Goal: Task Accomplishment & Management: Complete application form

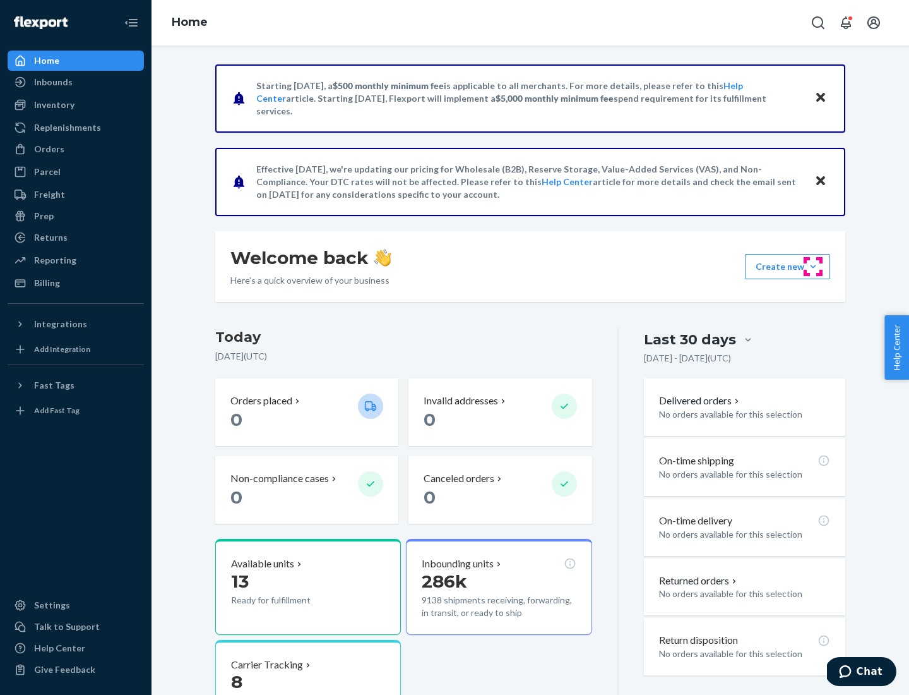
click at [813, 267] on button "Create new Create new inbound Create new order Create new product" at bounding box center [787, 266] width 85 height 25
click at [76, 82] on div "Inbounds" at bounding box center [76, 82] width 134 height 18
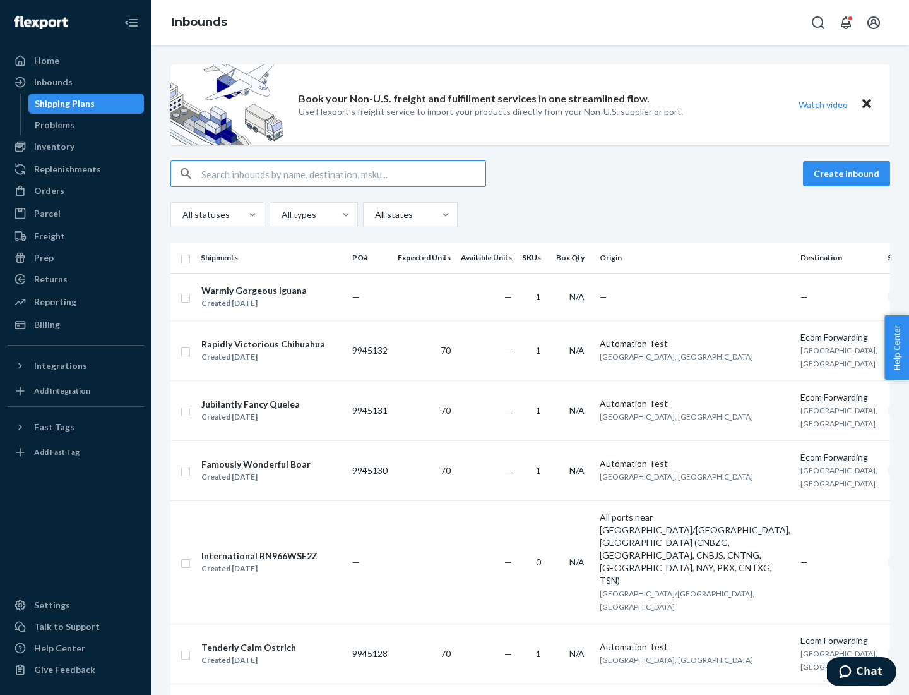
click at [849, 174] on button "Create inbound" at bounding box center [846, 173] width 87 height 25
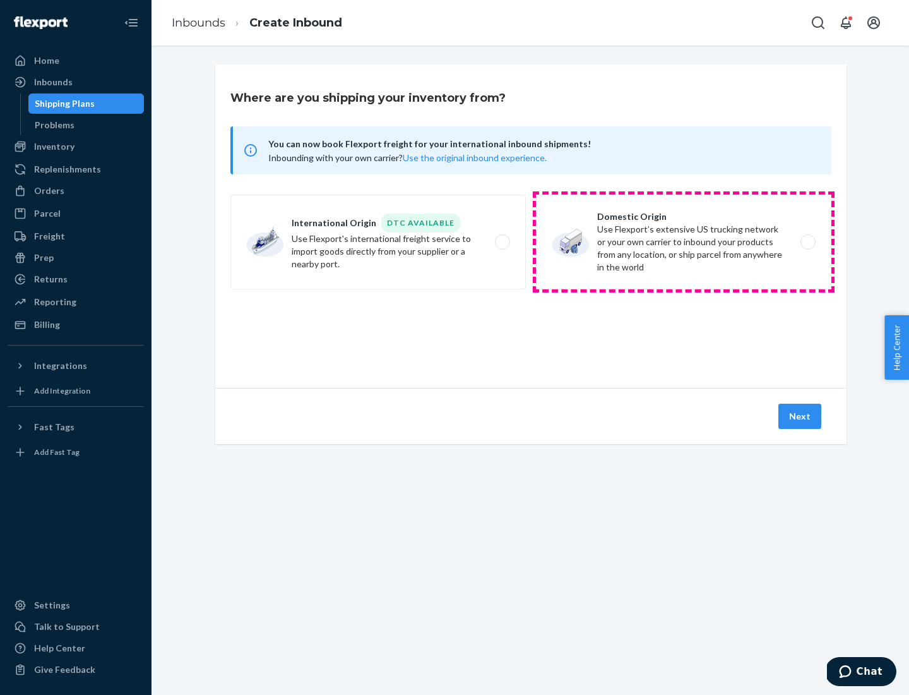
click at [684, 242] on label "Domestic Origin Use Flexport’s extensive US trucking network or your own carrie…" at bounding box center [684, 242] width 296 height 95
click at [808, 242] on input "Domestic Origin Use Flexport’s extensive US trucking network or your own carrie…" at bounding box center [812, 242] width 8 height 8
radio input "true"
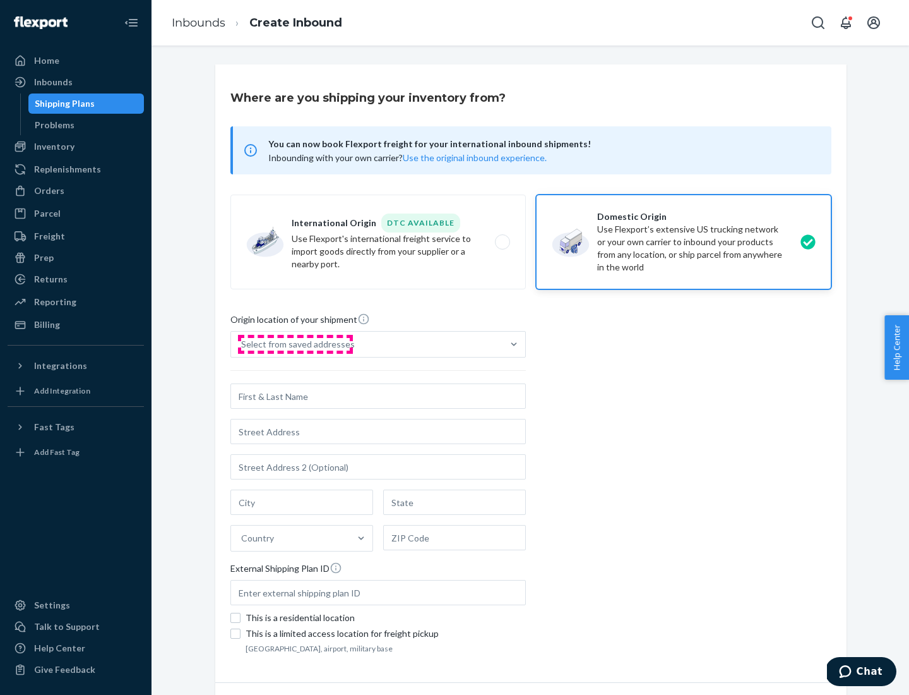
click at [295, 344] on div "Select from saved addresses" at bounding box center [298, 344] width 114 height 13
click at [243, 344] on input "Select from saved addresses" at bounding box center [241, 344] width 1 height 13
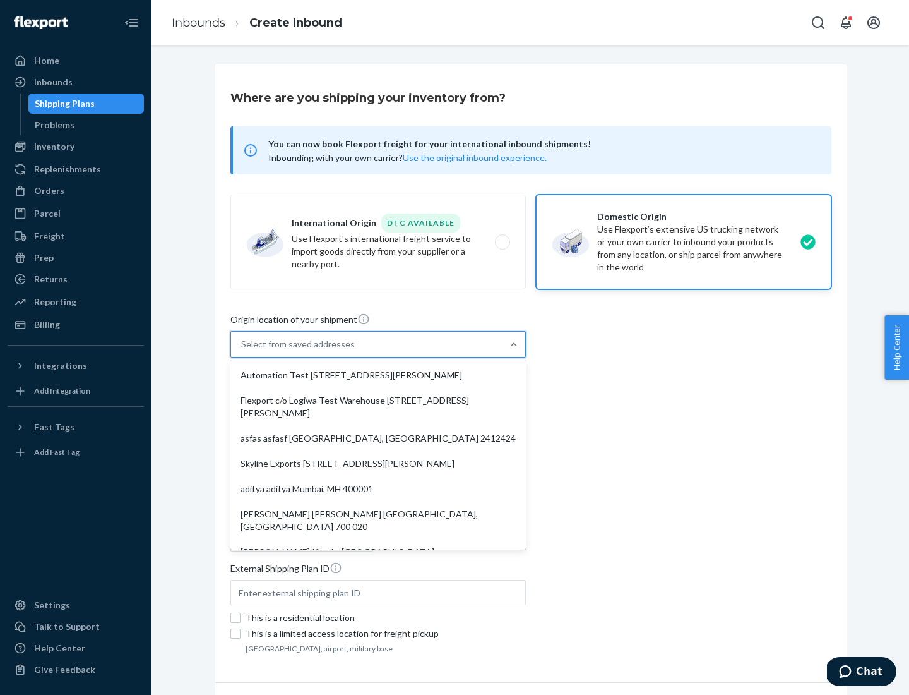
scroll to position [5, 0]
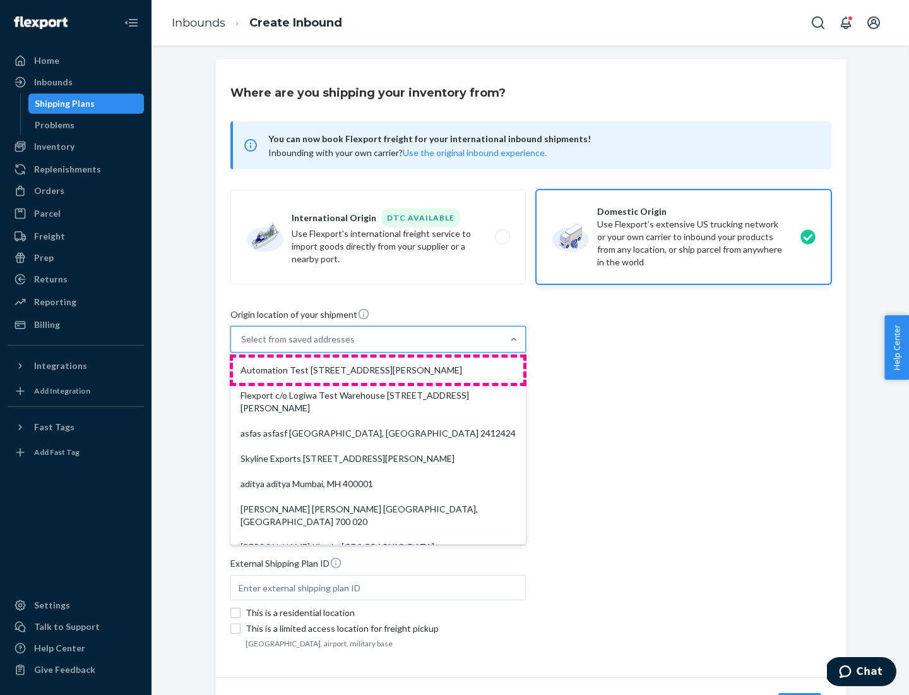
click at [378, 370] on div "Automation Test [STREET_ADDRESS][PERSON_NAME]" at bounding box center [378, 369] width 291 height 25
click at [243, 345] on input "option Automation Test [STREET_ADDRESS][PERSON_NAME]. 9 results available. Use …" at bounding box center [241, 339] width 1 height 13
type input "Automation Test"
type input "9th Floor"
type input "[GEOGRAPHIC_DATA]"
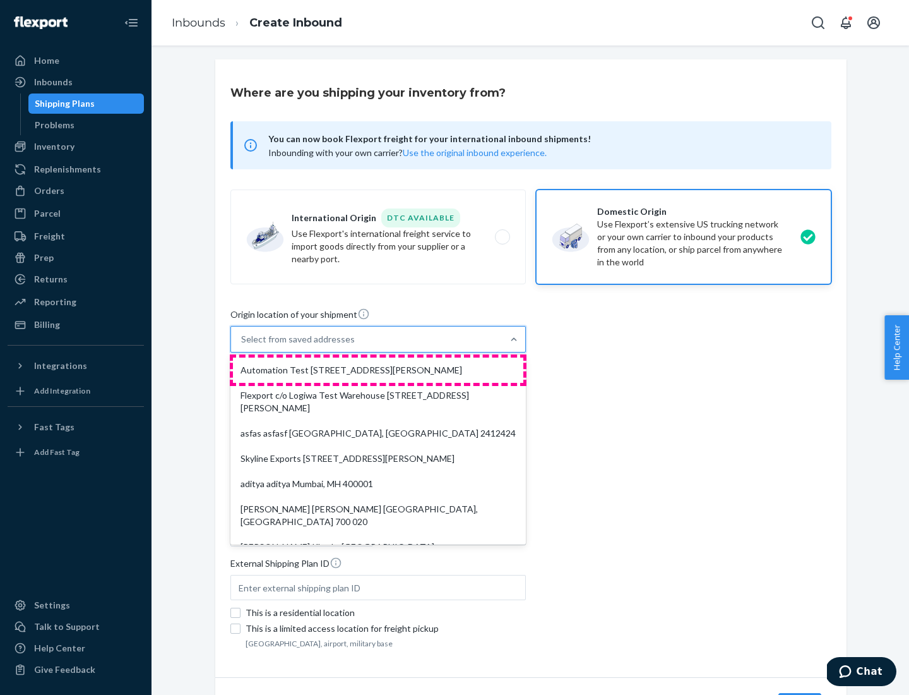
type input "CA"
type input "94104"
type input "[STREET_ADDRESS][PERSON_NAME]"
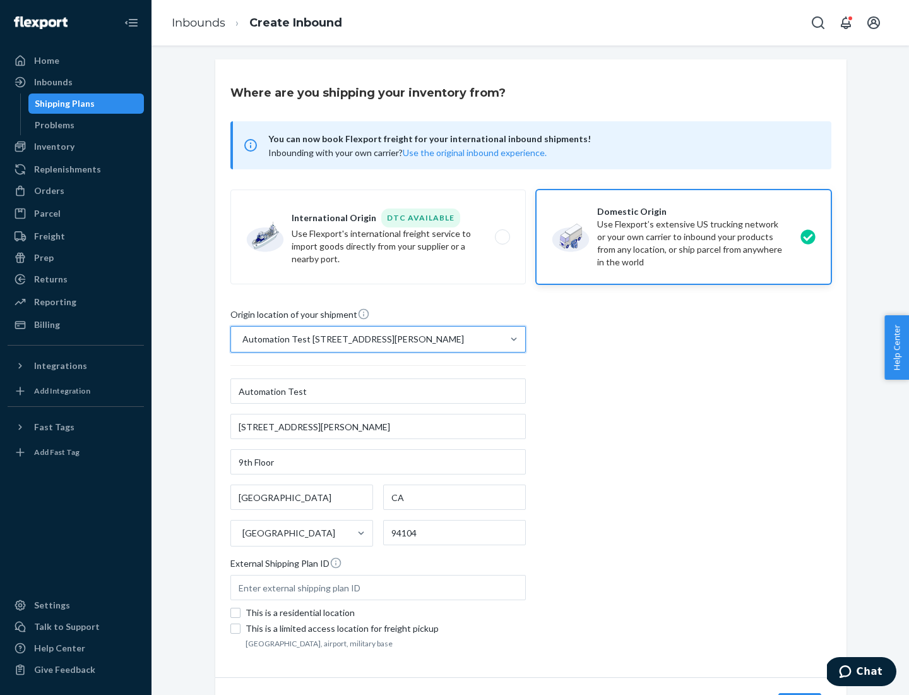
scroll to position [74, 0]
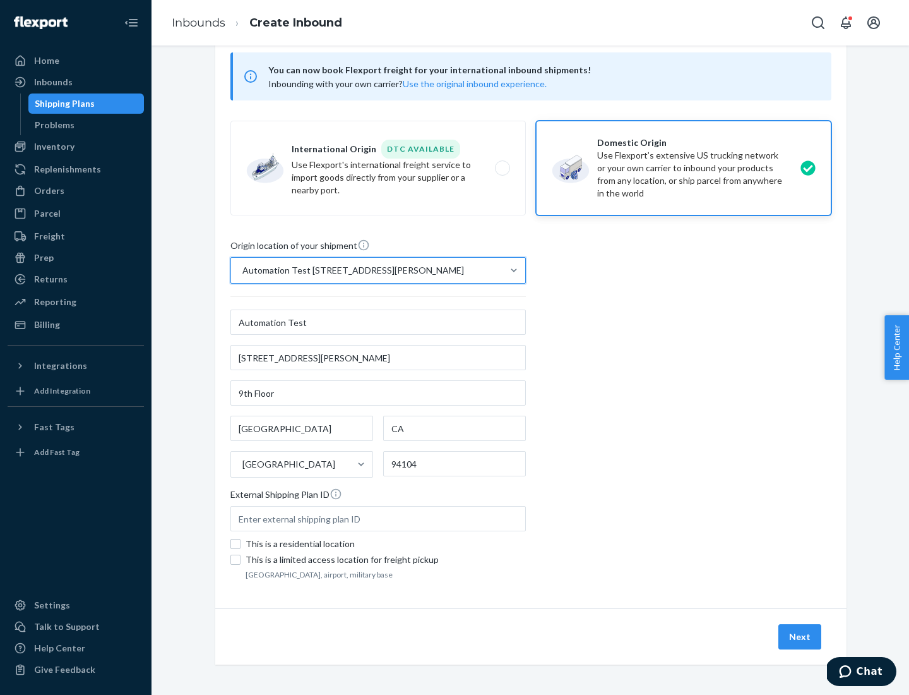
click at [801, 637] on button "Next" at bounding box center [800, 636] width 43 height 25
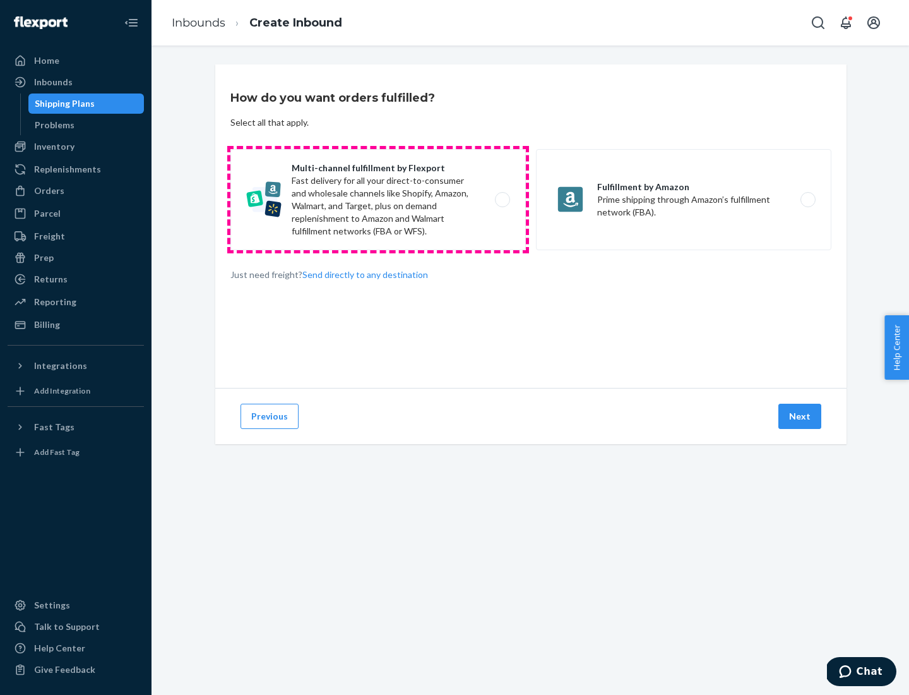
click at [378, 200] on label "Multi-channel fulfillment by Flexport Fast delivery for all your direct-to-cons…" at bounding box center [379, 199] width 296 height 101
click at [502, 200] on input "Multi-channel fulfillment by Flexport Fast delivery for all your direct-to-cons…" at bounding box center [506, 200] width 8 height 8
radio input "true"
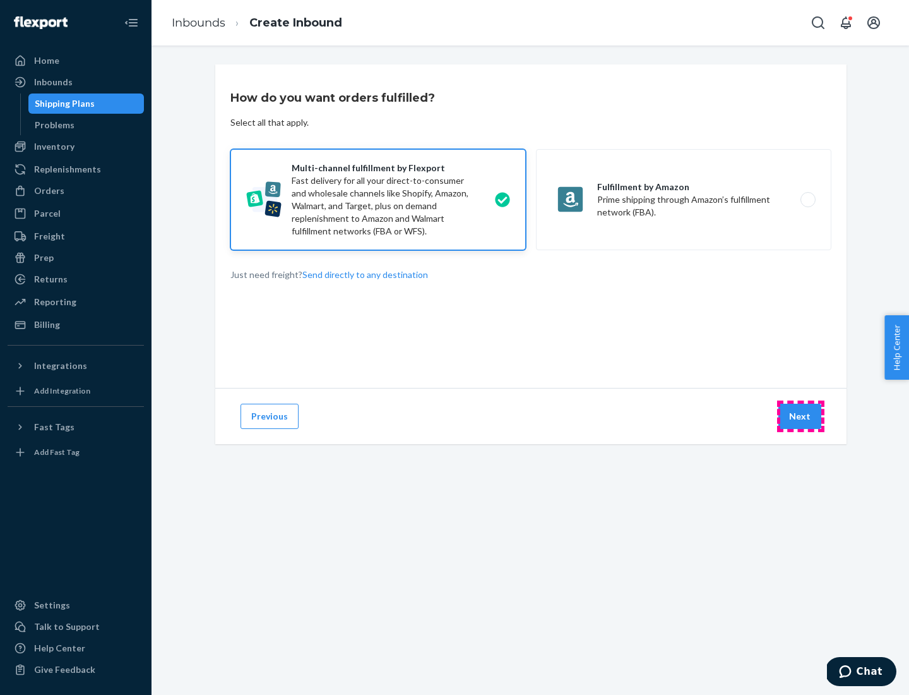
click at [801, 416] on button "Next" at bounding box center [800, 416] width 43 height 25
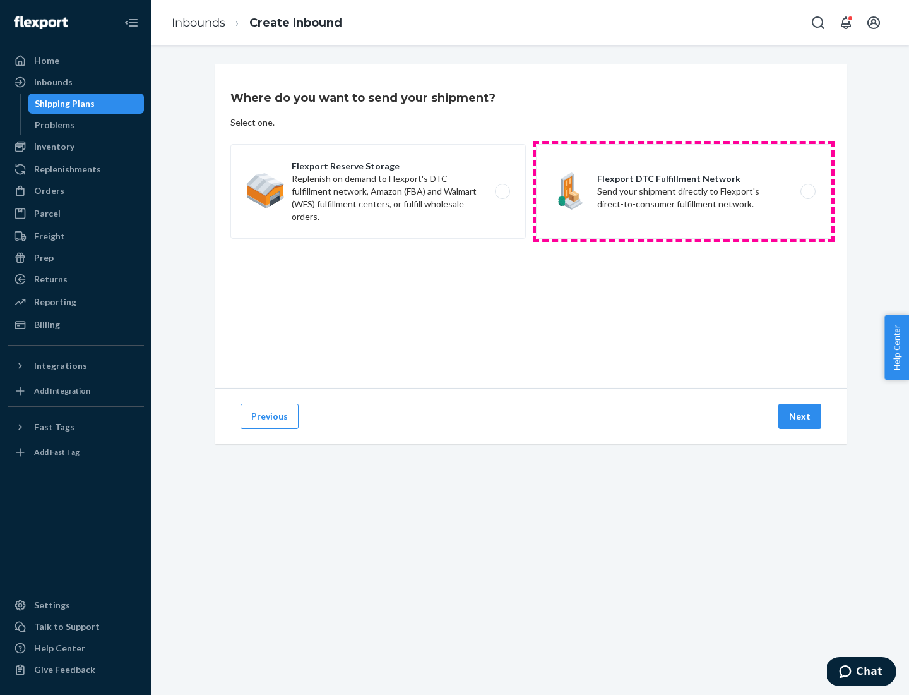
click at [684, 191] on label "Flexport DTC Fulfillment Network Send your shipment directly to Flexport's dire…" at bounding box center [684, 191] width 296 height 95
click at [808, 191] on input "Flexport DTC Fulfillment Network Send your shipment directly to Flexport's dire…" at bounding box center [812, 192] width 8 height 8
radio input "true"
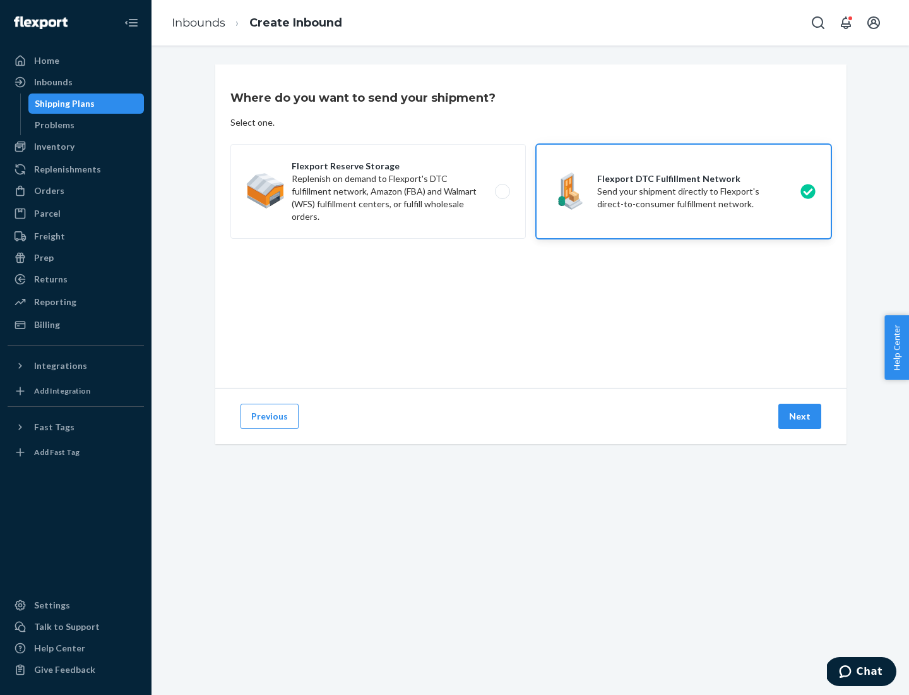
click at [801, 416] on button "Next" at bounding box center [800, 416] width 43 height 25
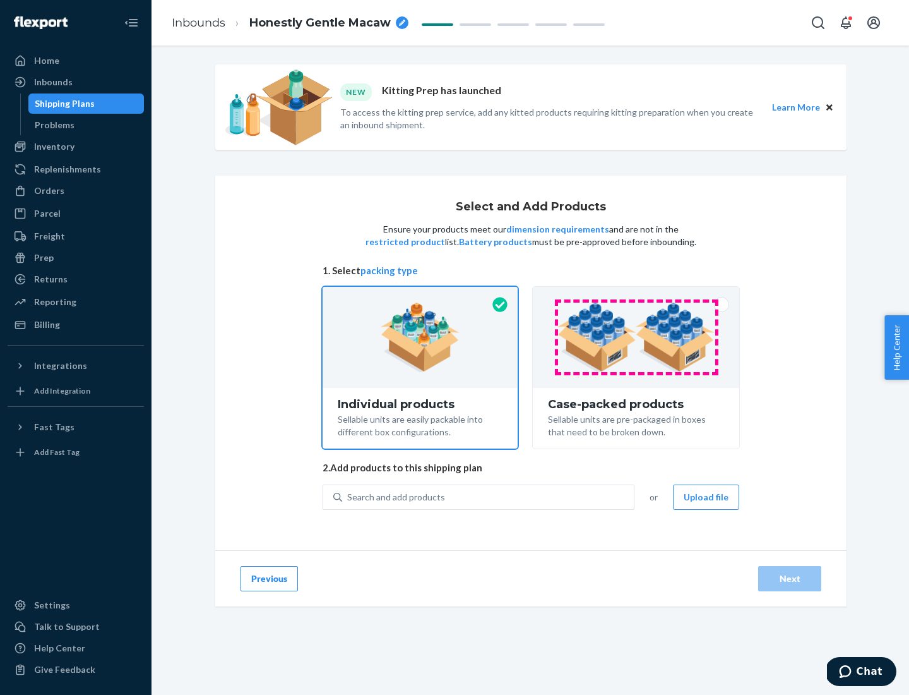
click at [637, 337] on img at bounding box center [636, 337] width 157 height 69
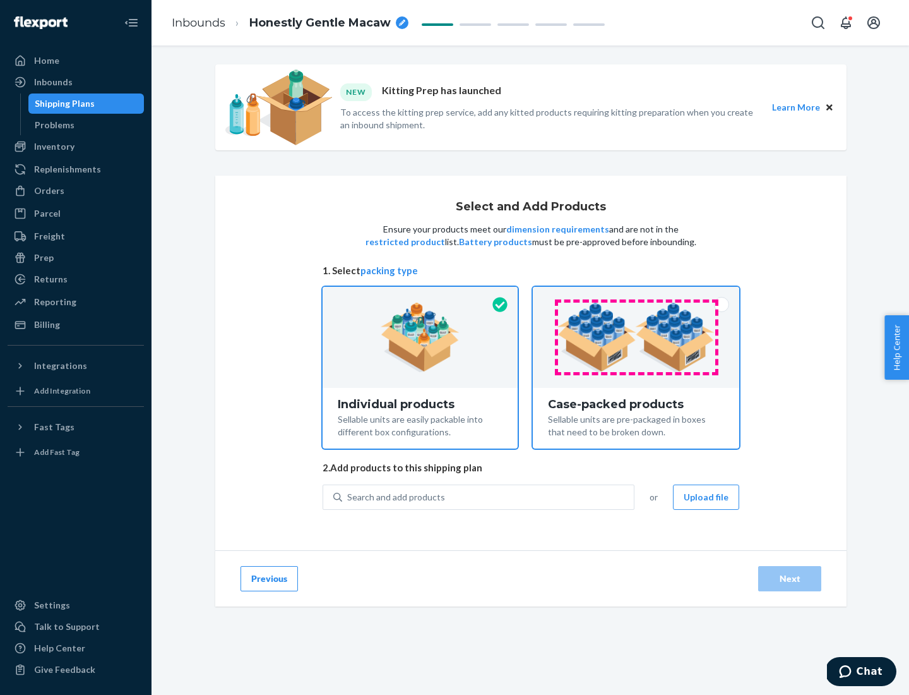
click at [637, 295] on input "Case-packed products Sellable units are pre-packaged in boxes that need to be b…" at bounding box center [636, 291] width 8 height 8
radio input "true"
radio input "false"
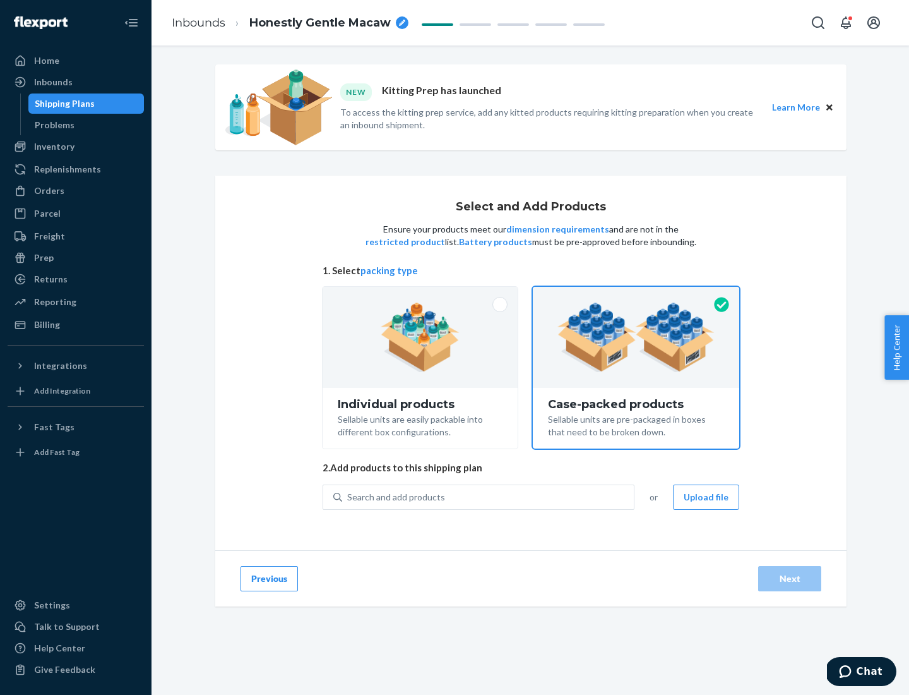
click at [489, 496] on div "Search and add products" at bounding box center [488, 497] width 292 height 23
click at [349, 496] on input "Search and add products" at bounding box center [347, 497] width 1 height 13
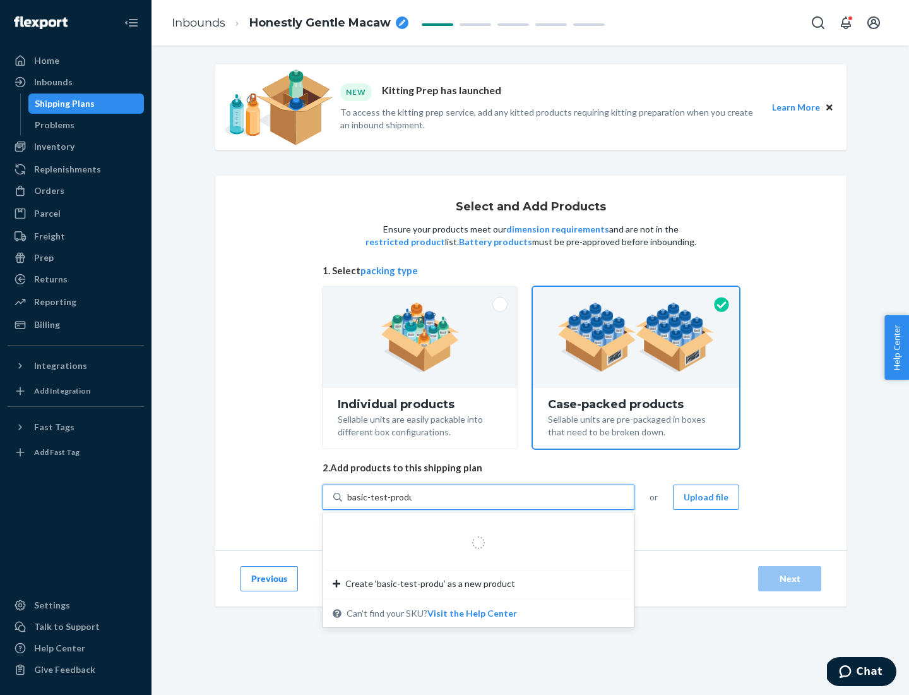
type input "basic-test-product-1"
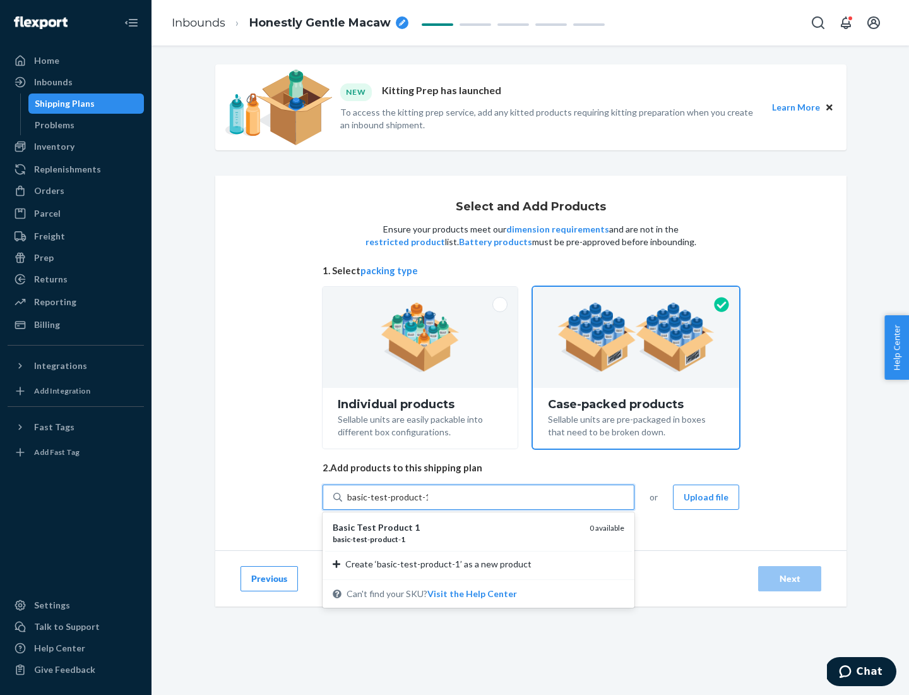
click at [457, 539] on div "basic - test - product - 1" at bounding box center [456, 539] width 247 height 11
click at [428, 503] on input "basic-test-product-1" at bounding box center [387, 497] width 81 height 13
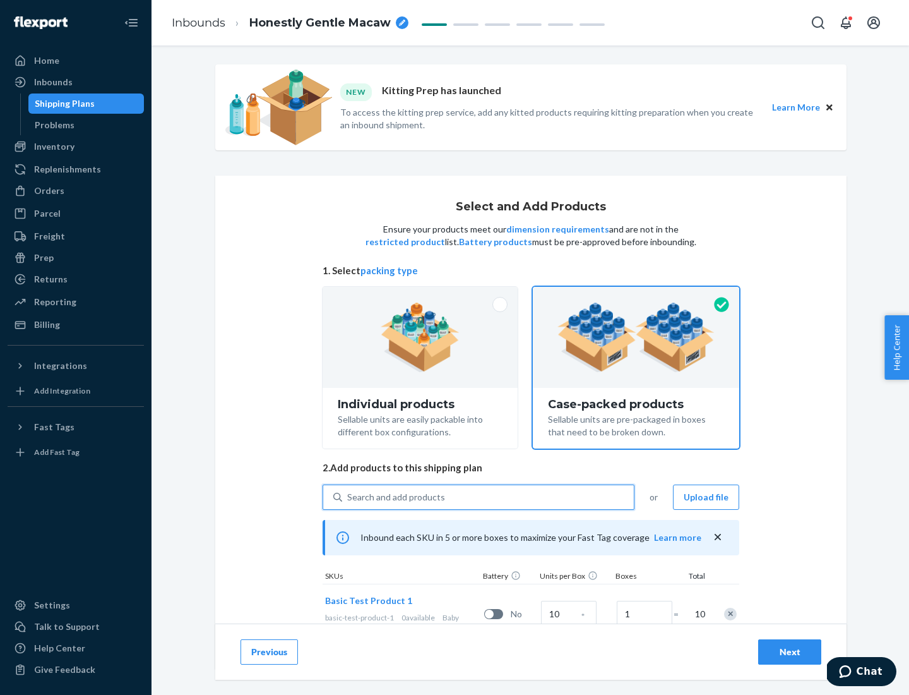
scroll to position [45, 0]
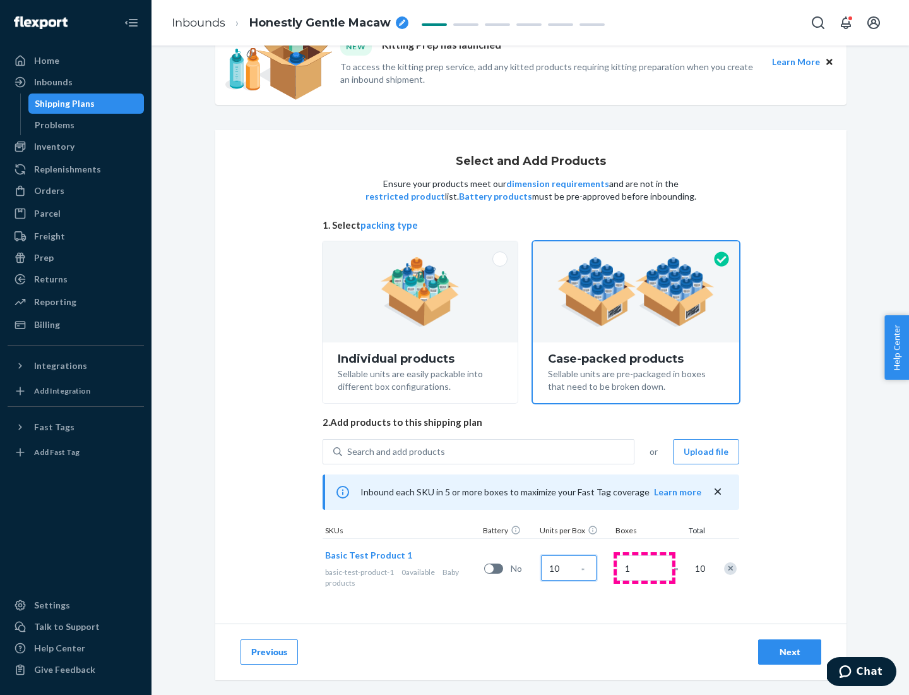
type input "10"
type input "7"
click at [790, 652] on div "Next" at bounding box center [790, 651] width 42 height 13
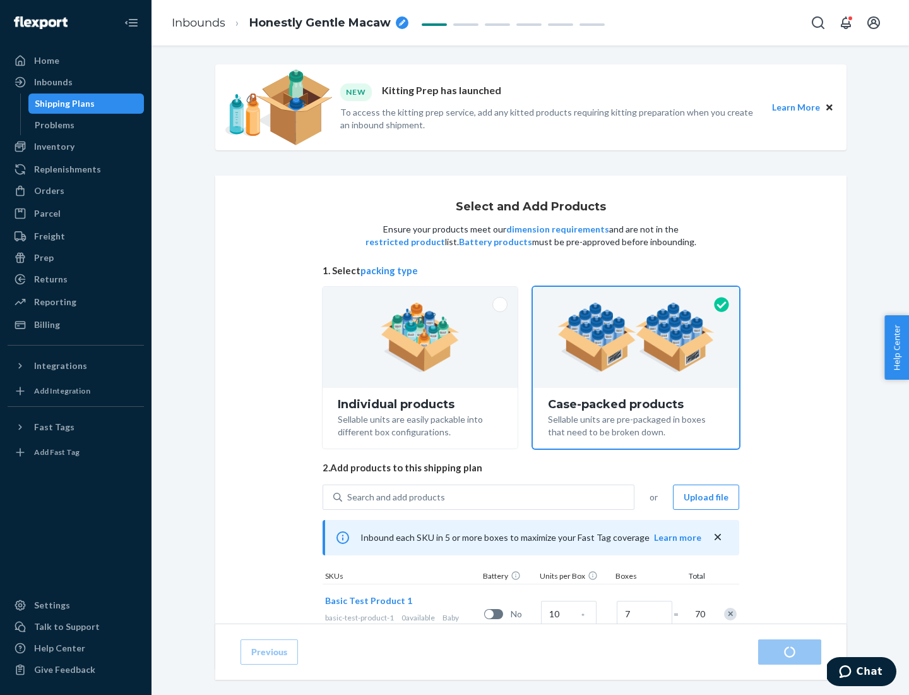
radio input "true"
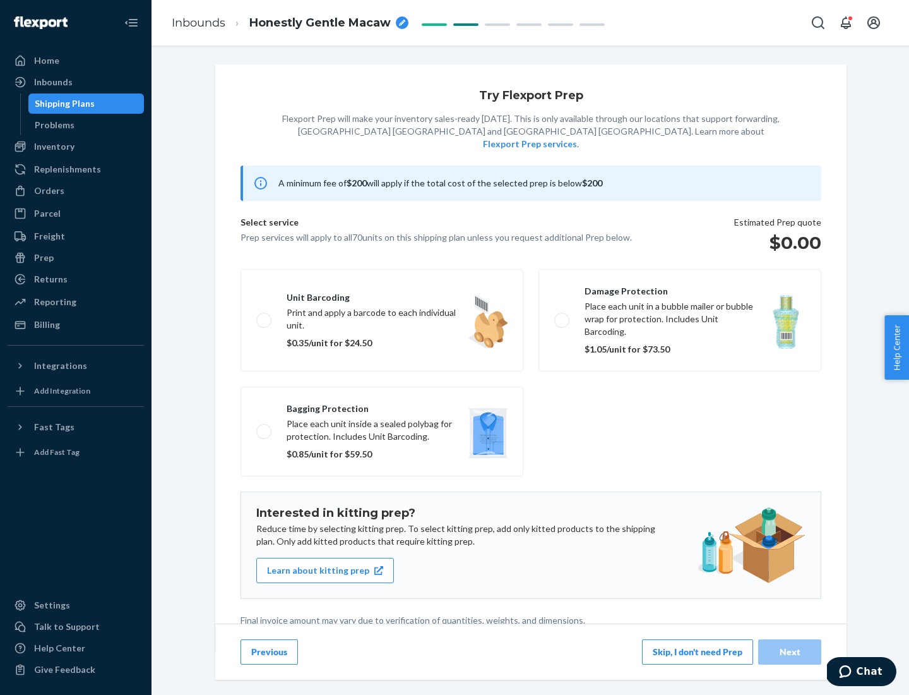
scroll to position [3, 0]
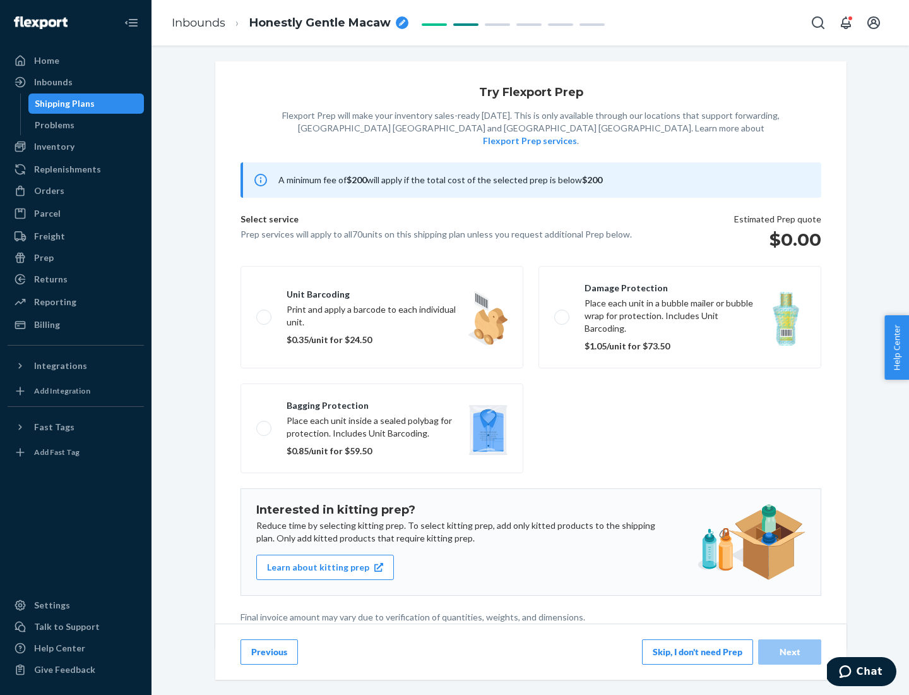
click at [382, 402] on label "Bagging protection Place each unit inside a sealed polybag for protection. Incl…" at bounding box center [382, 428] width 283 height 90
click at [265, 424] on input "Bagging protection Place each unit inside a sealed polybag for protection. Incl…" at bounding box center [260, 428] width 8 height 8
checkbox input "true"
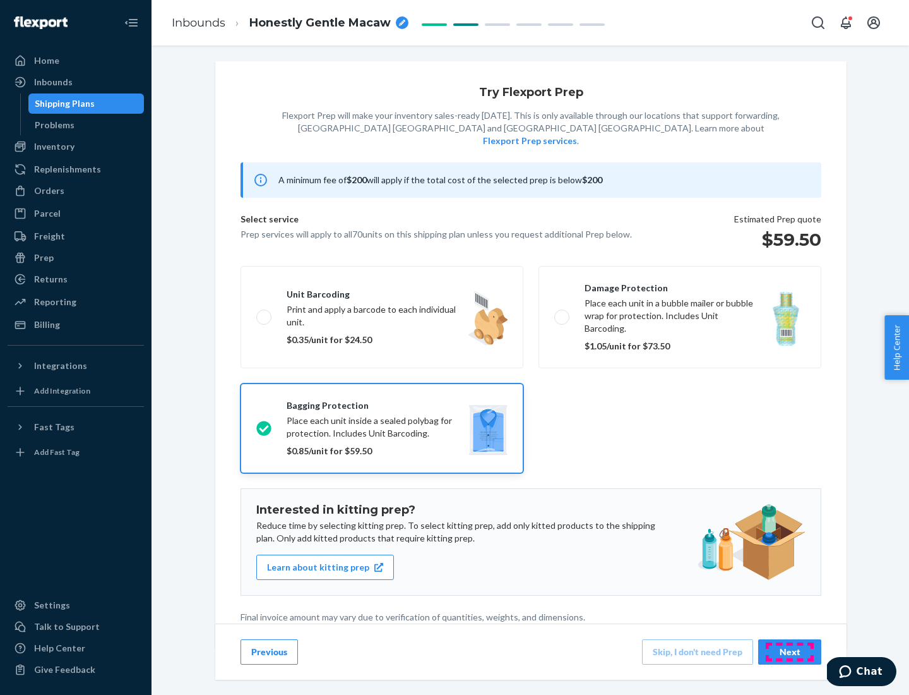
click at [790, 651] on div "Next" at bounding box center [790, 651] width 42 height 13
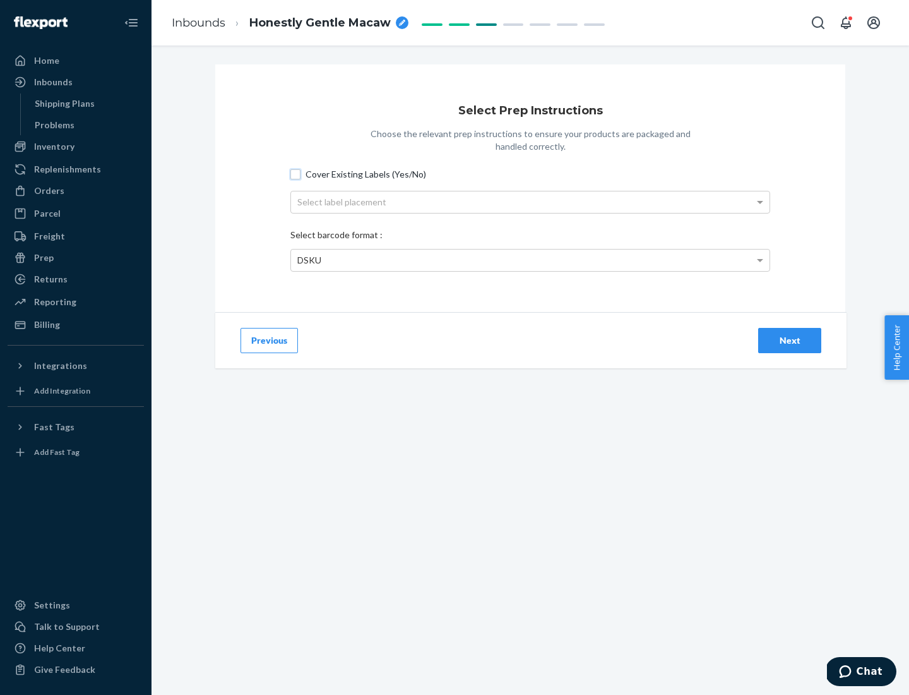
click at [296, 174] on input "Cover Existing Labels (Yes/No)" at bounding box center [296, 174] width 10 height 10
checkbox input "true"
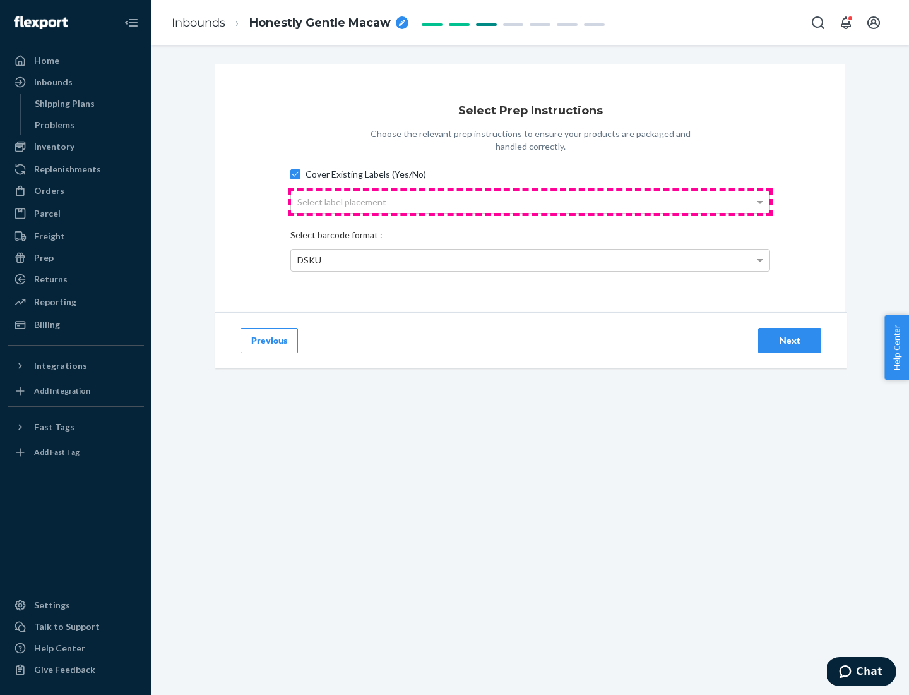
click at [530, 201] on div "Select label placement" at bounding box center [530, 201] width 479 height 21
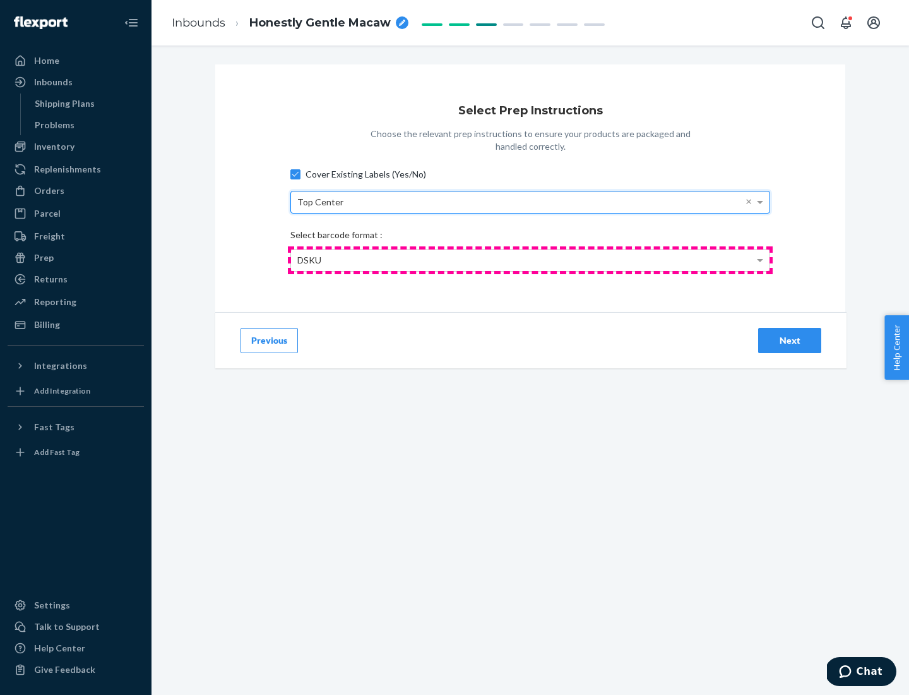
click at [530, 260] on div "DSKU" at bounding box center [530, 259] width 479 height 21
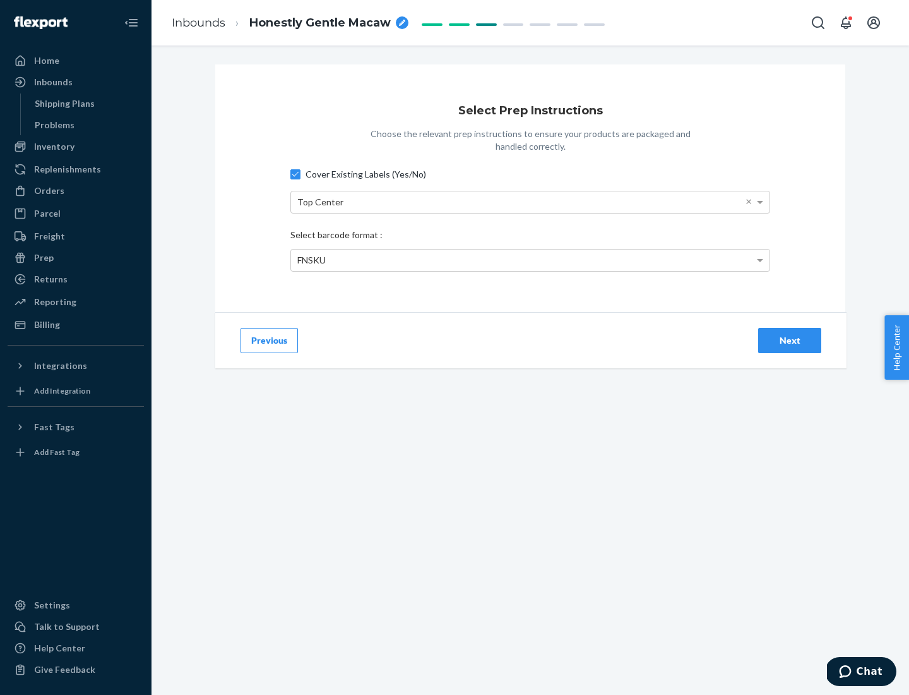
click at [790, 340] on div "Next" at bounding box center [790, 340] width 42 height 13
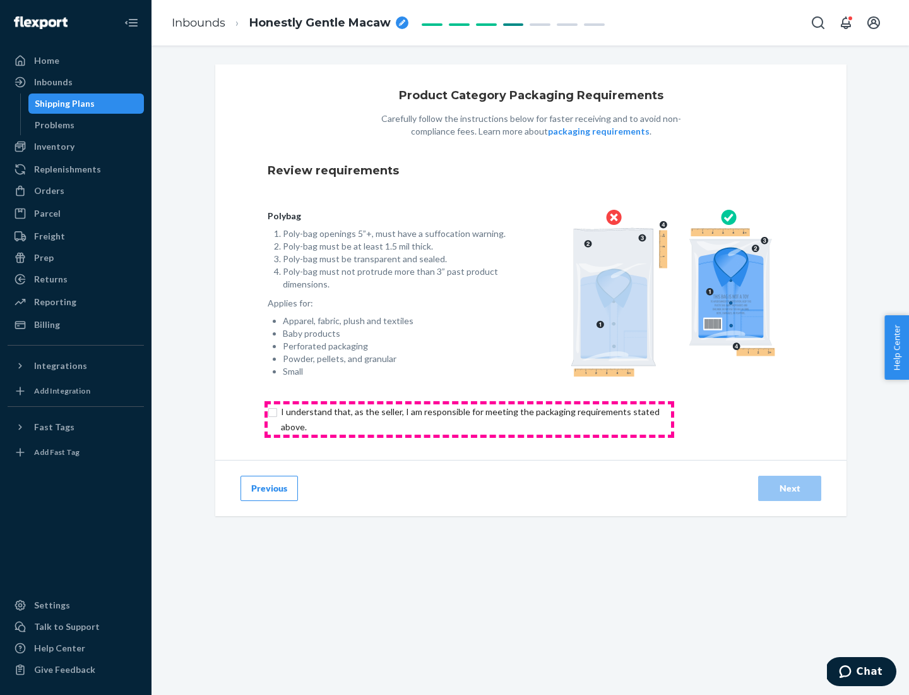
click at [469, 419] on input "checkbox" at bounding box center [478, 419] width 420 height 30
checkbox input "true"
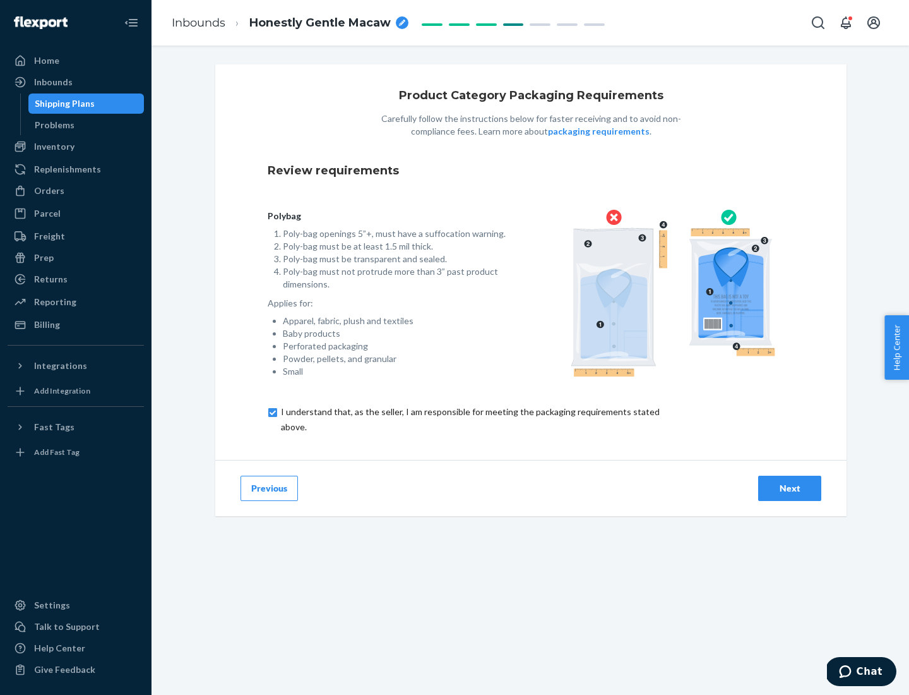
click at [790, 488] on div "Next" at bounding box center [790, 488] width 42 height 13
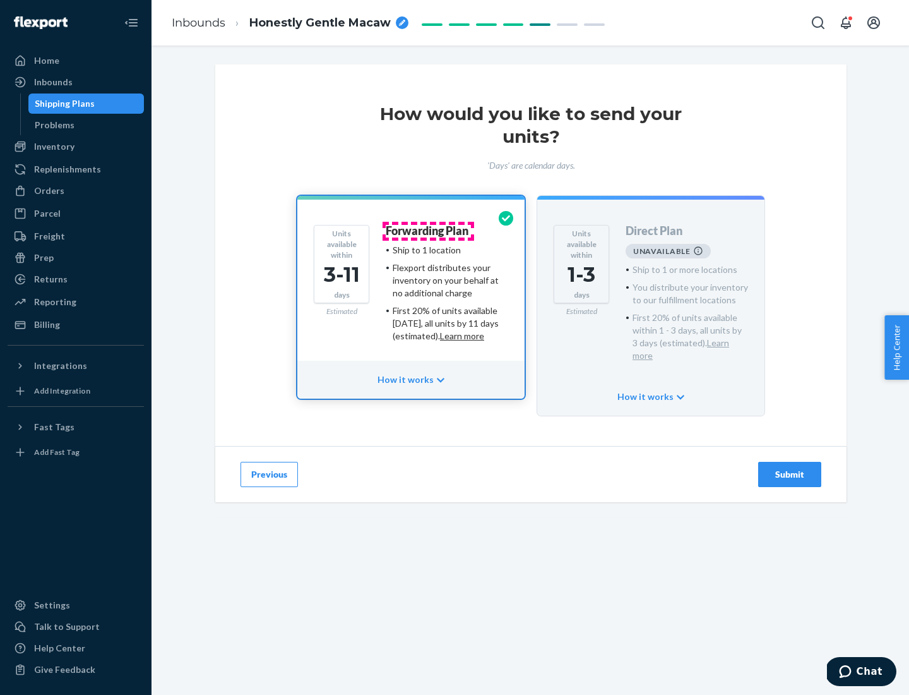
click at [428, 231] on h4 "Forwarding Plan" at bounding box center [427, 231] width 83 height 13
click at [790, 468] on div "Submit" at bounding box center [790, 474] width 42 height 13
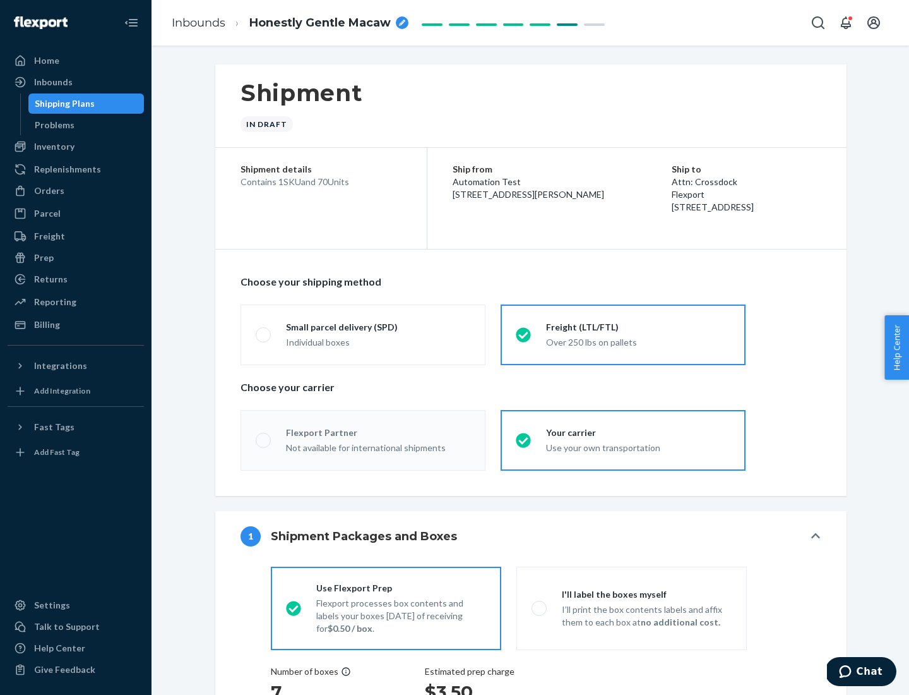
radio input "true"
radio input "false"
radio input "true"
radio input "false"
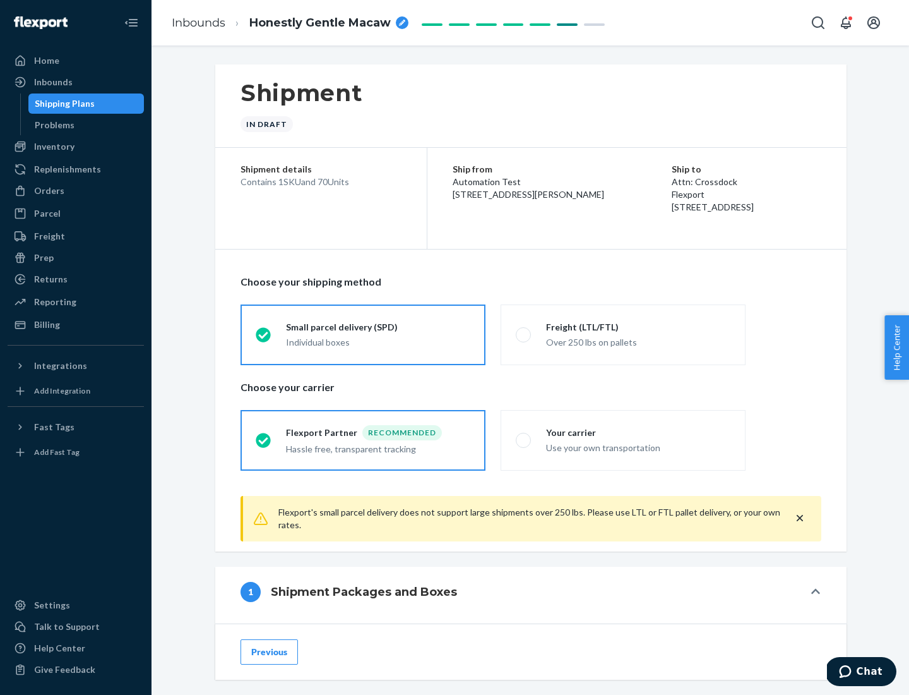
click at [623, 334] on div "Over 250 lbs on pallets" at bounding box center [638, 340] width 184 height 15
click at [524, 334] on input "Freight (LTL/FTL) Over 250 lbs on pallets" at bounding box center [520, 334] width 8 height 8
radio input "true"
radio input "false"
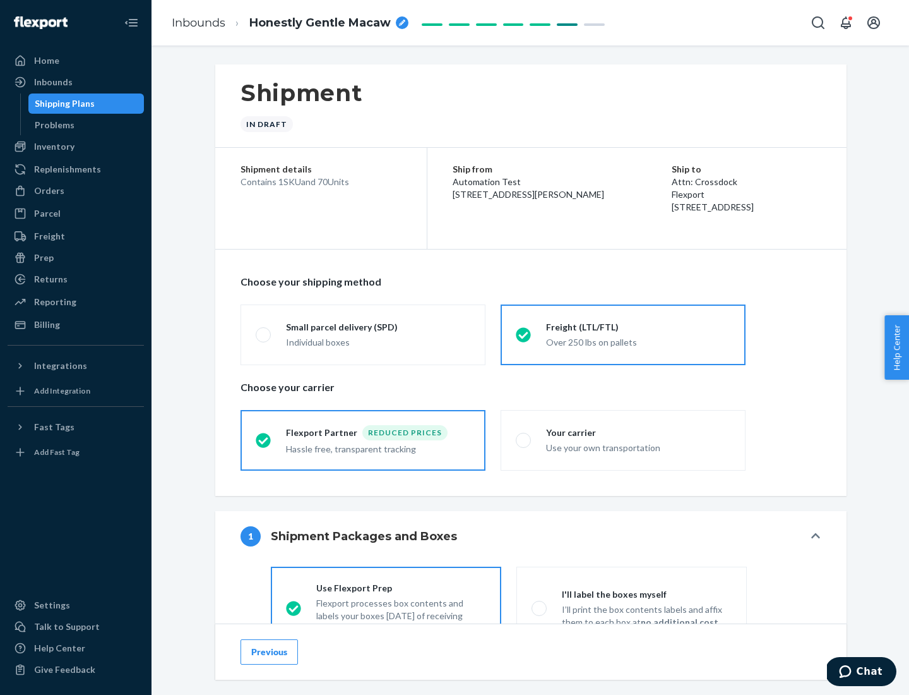
scroll to position [70, 0]
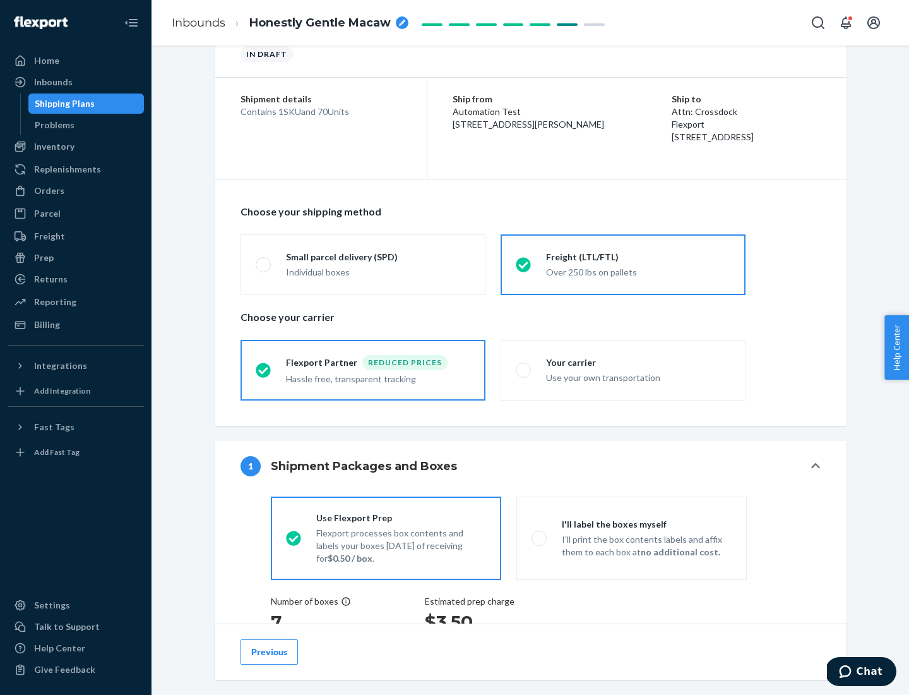
click at [623, 369] on div "Use your own transportation" at bounding box center [638, 376] width 184 height 15
click at [524, 369] on input "Your carrier Use your own transportation" at bounding box center [520, 370] width 8 height 8
radio input "true"
radio input "false"
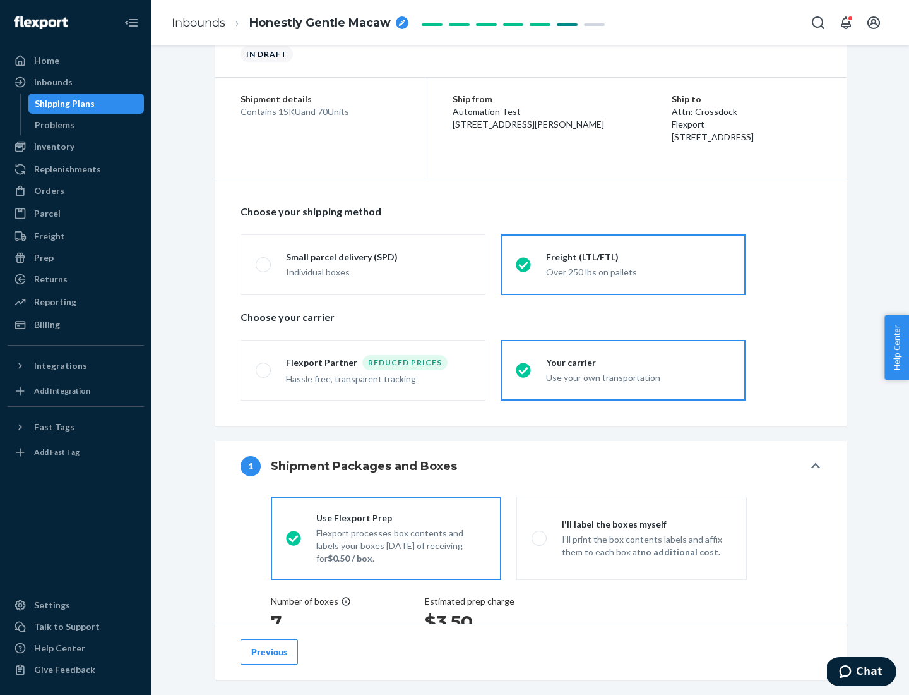
scroll to position [238, 0]
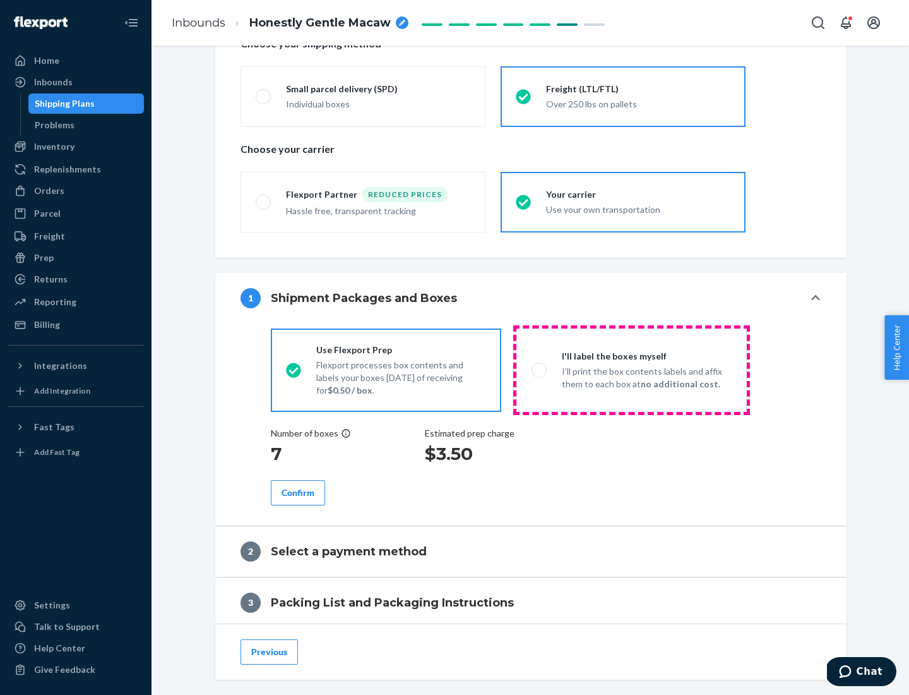
click at [632, 369] on p "I’ll print the box contents labels and affix them to each box at no additional …" at bounding box center [647, 377] width 170 height 25
click at [540, 369] on input "I'll label the boxes myself I’ll print the box contents labels and affix them t…" at bounding box center [536, 370] width 8 height 8
radio input "true"
radio input "false"
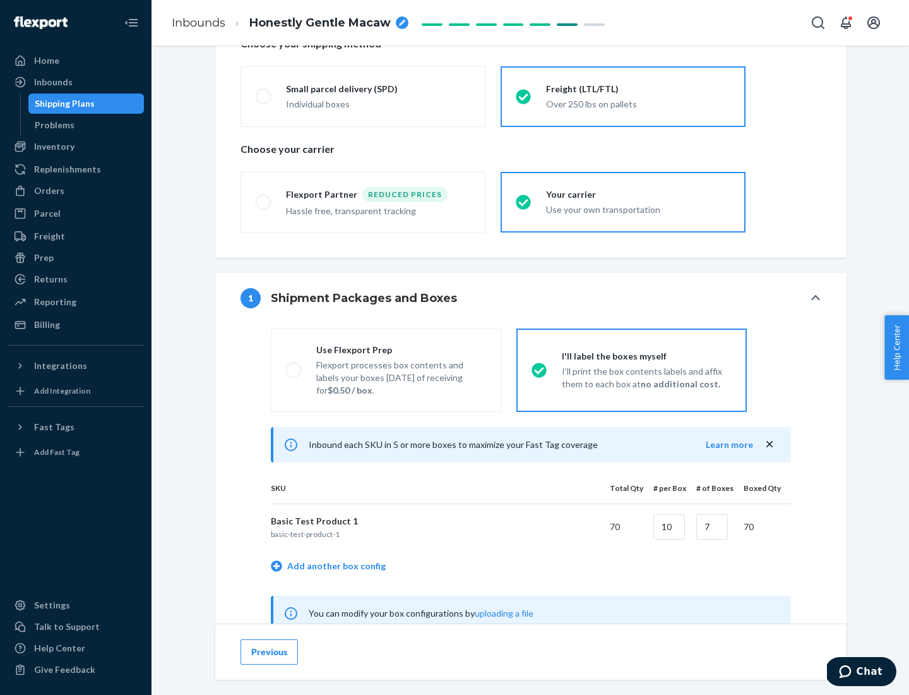
scroll to position [395, 0]
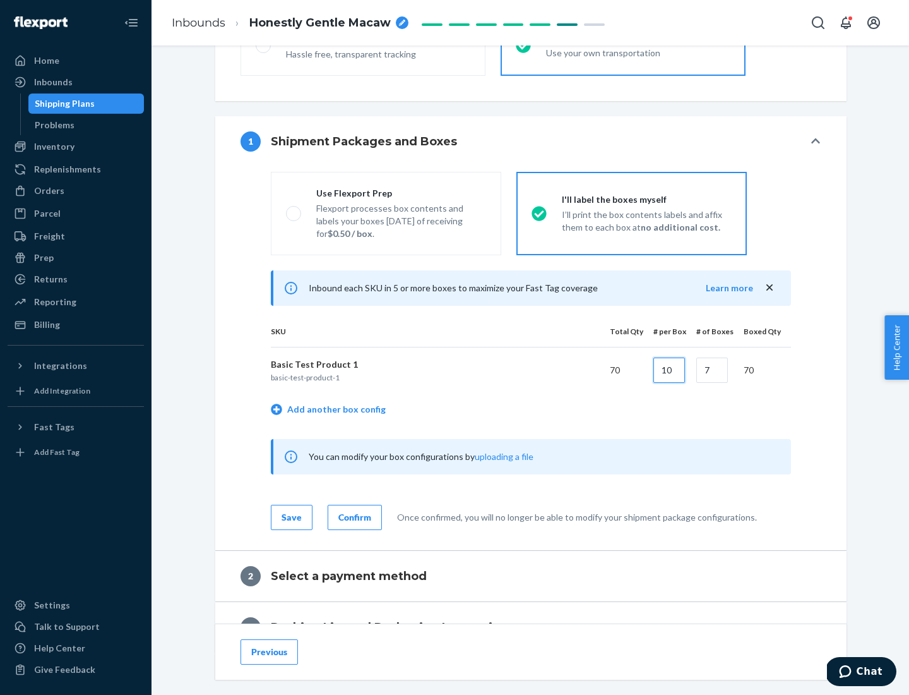
type input "10"
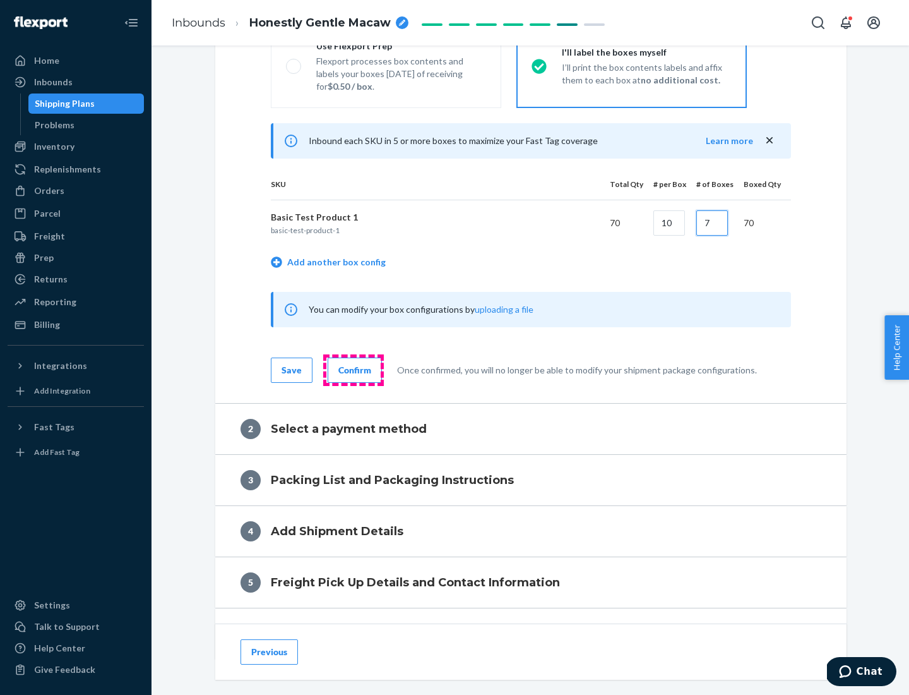
type input "7"
click at [353, 369] on div "Confirm" at bounding box center [354, 370] width 33 height 13
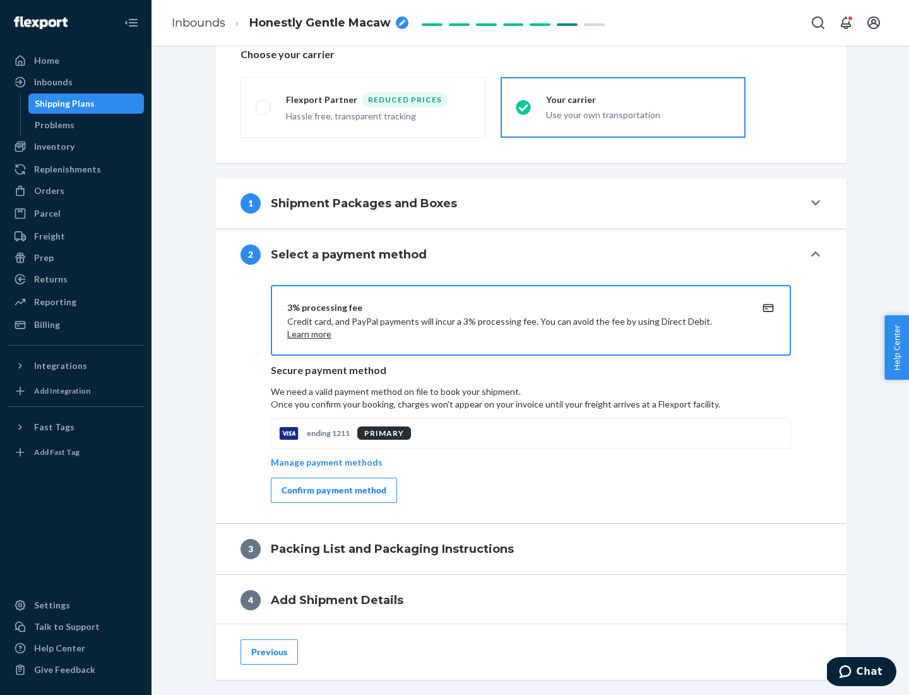
scroll to position [453, 0]
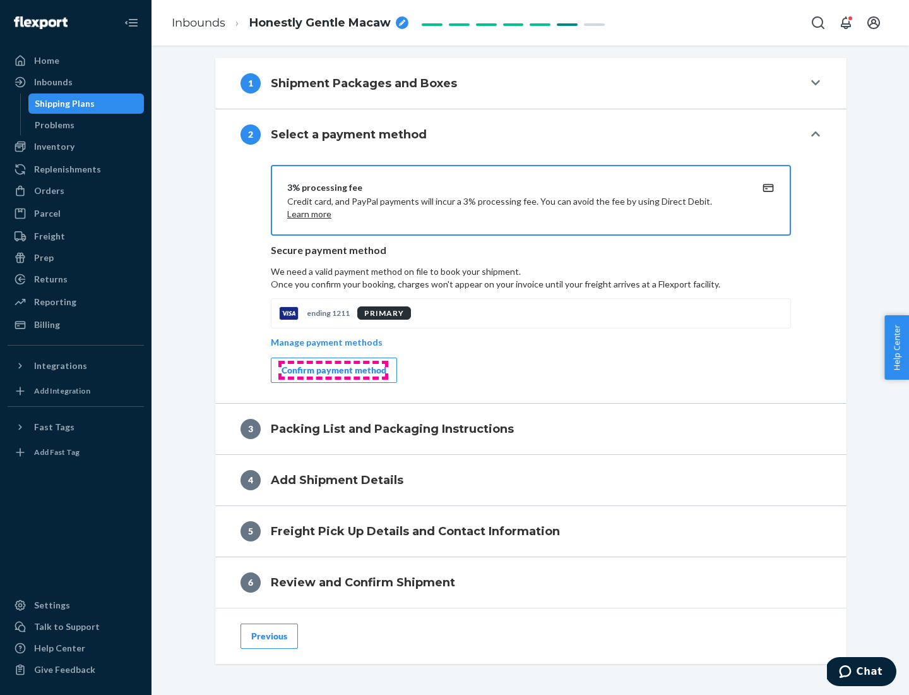
click at [333, 370] on div "Confirm payment method" at bounding box center [334, 370] width 105 height 13
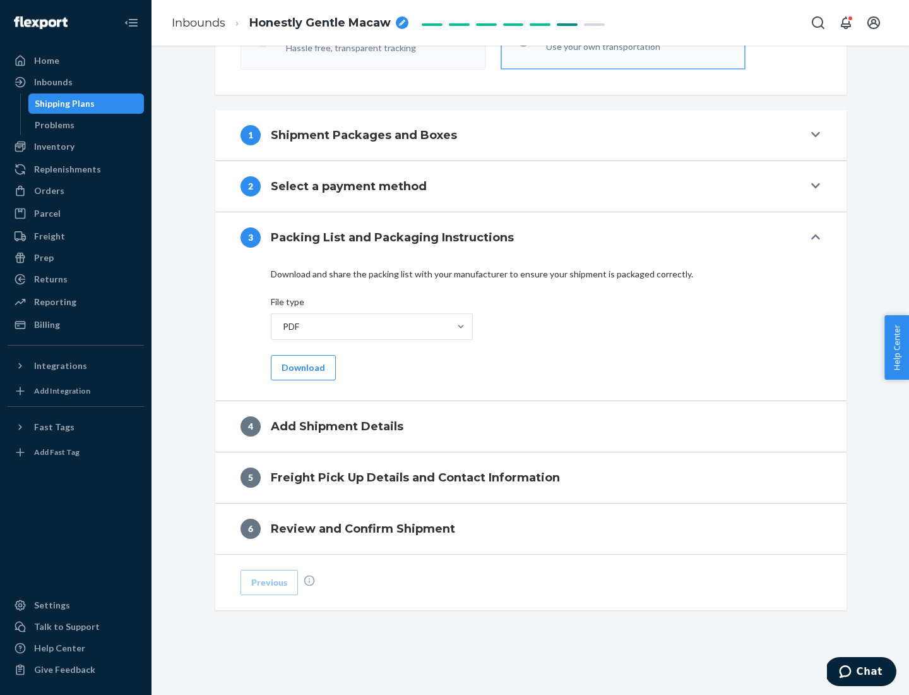
scroll to position [398, 0]
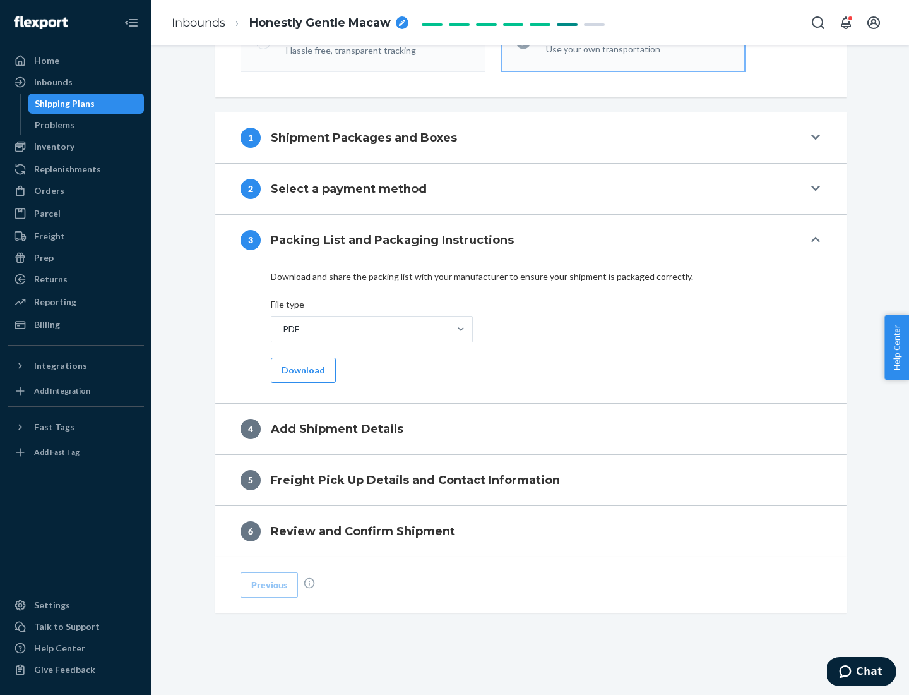
click at [302, 369] on button "Download" at bounding box center [303, 369] width 65 height 25
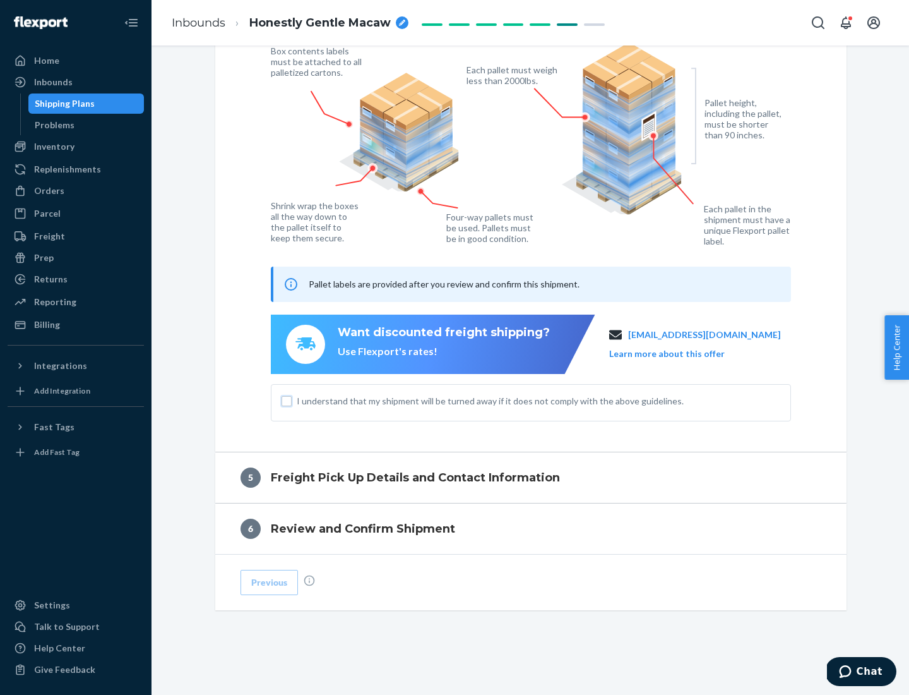
click at [287, 400] on input "I understand that my shipment will be turned away if it does not comply with th…" at bounding box center [287, 401] width 10 height 10
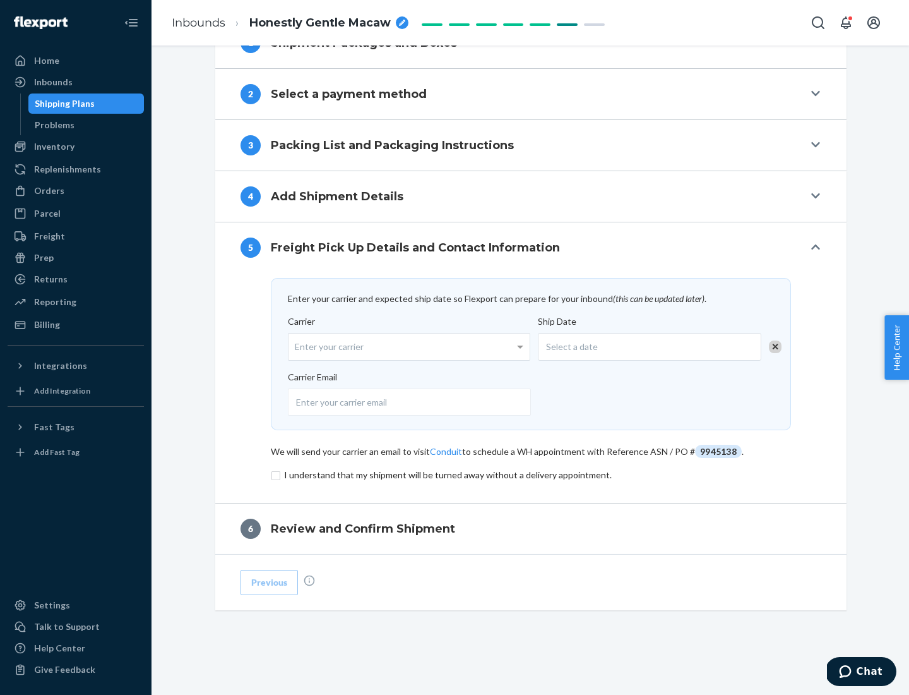
scroll to position [493, 0]
click at [531, 474] on input "checkbox" at bounding box center [531, 474] width 520 height 15
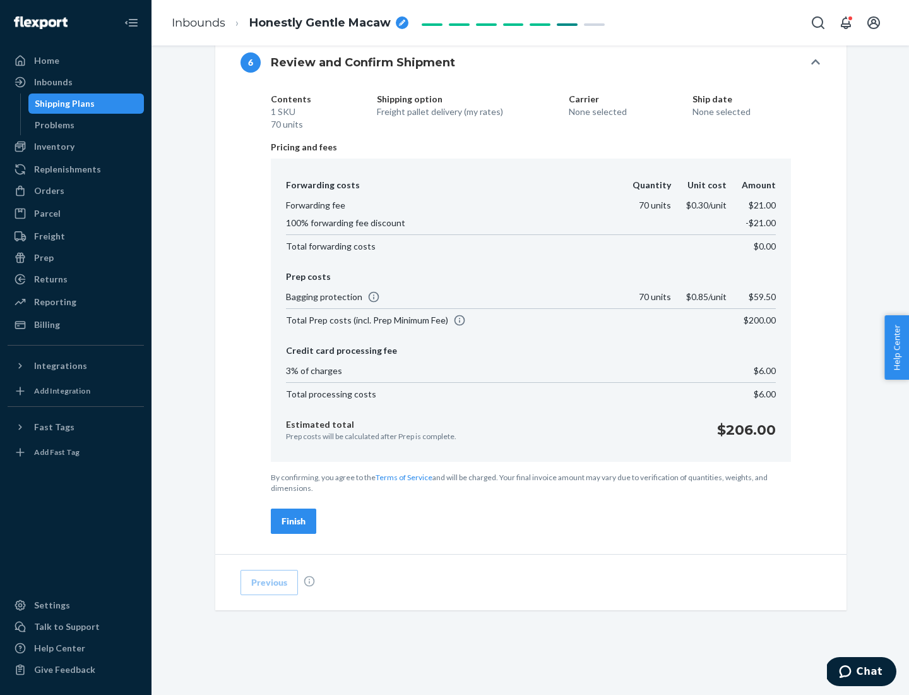
click at [294, 521] on div "Finish" at bounding box center [294, 521] width 24 height 13
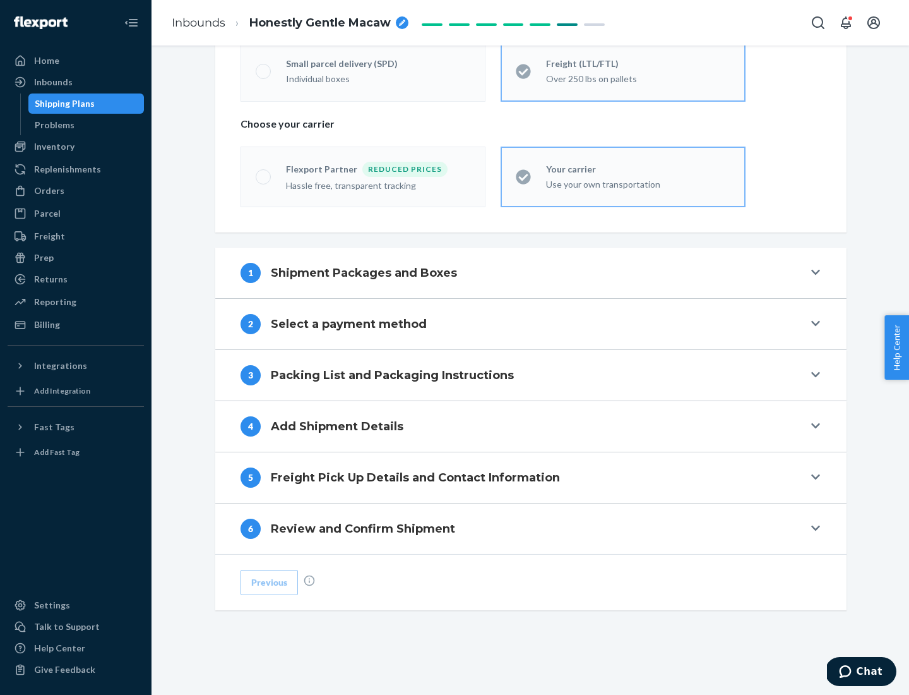
scroll to position [263, 0]
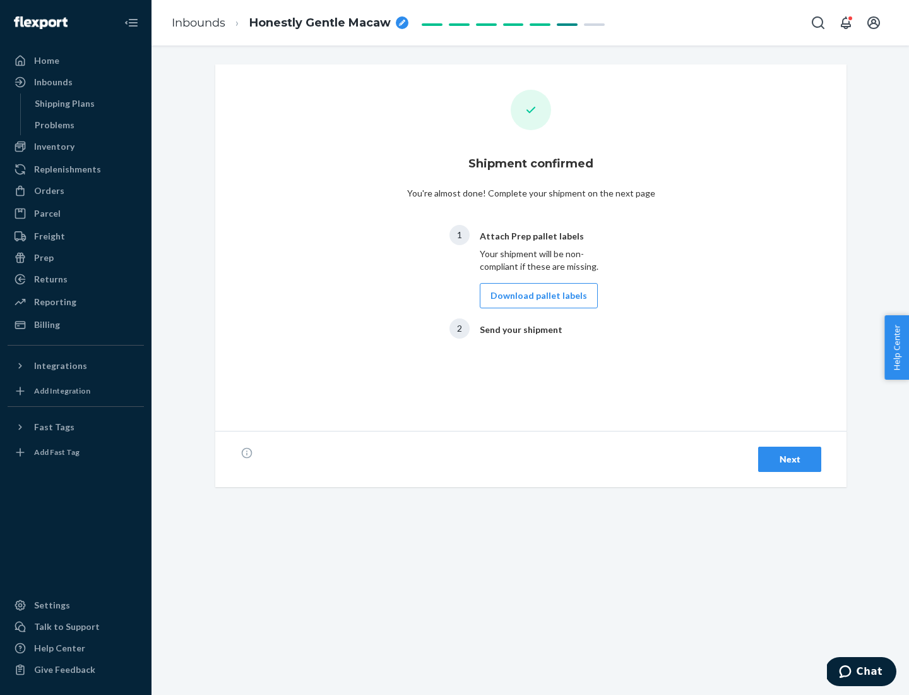
click at [536, 296] on button "Download pallet labels" at bounding box center [539, 295] width 118 height 25
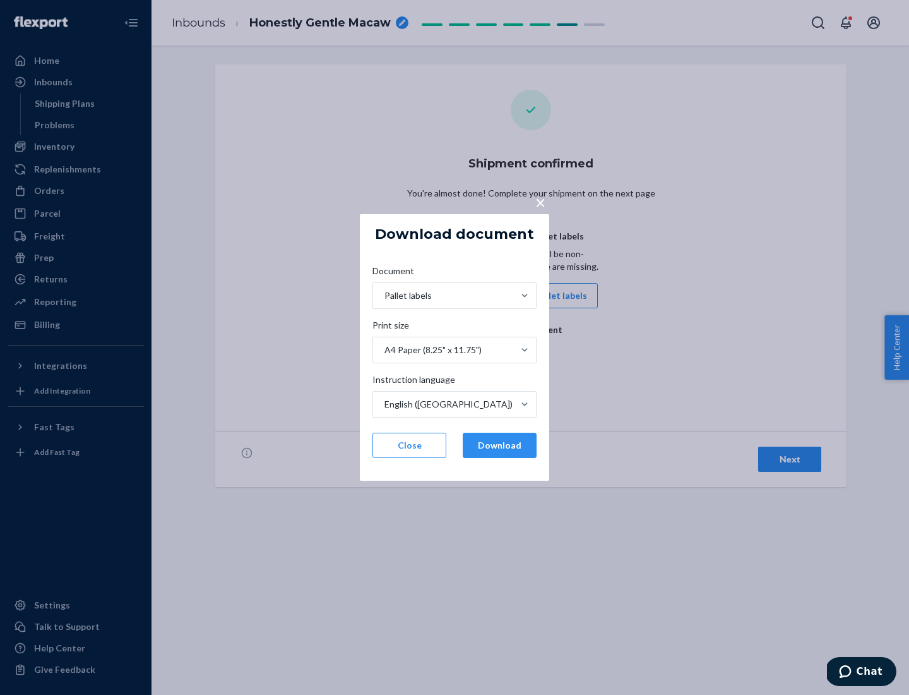
click at [500, 445] on button "Download" at bounding box center [500, 445] width 74 height 25
click at [540, 201] on span "×" at bounding box center [541, 201] width 10 height 21
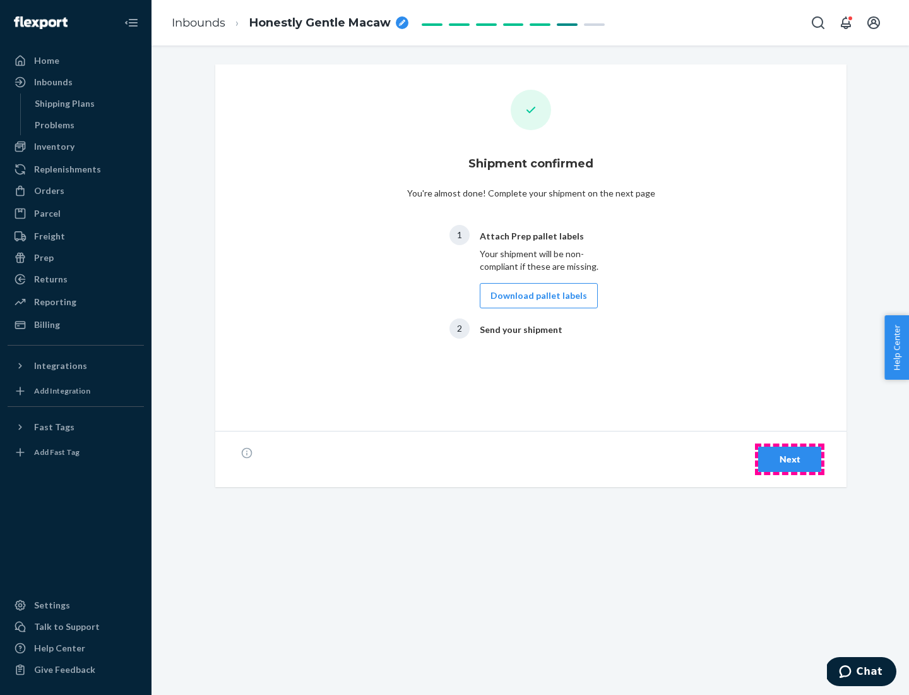
click at [790, 459] on div "Next" at bounding box center [790, 459] width 42 height 13
